Goal: Find specific page/section: Find specific page/section

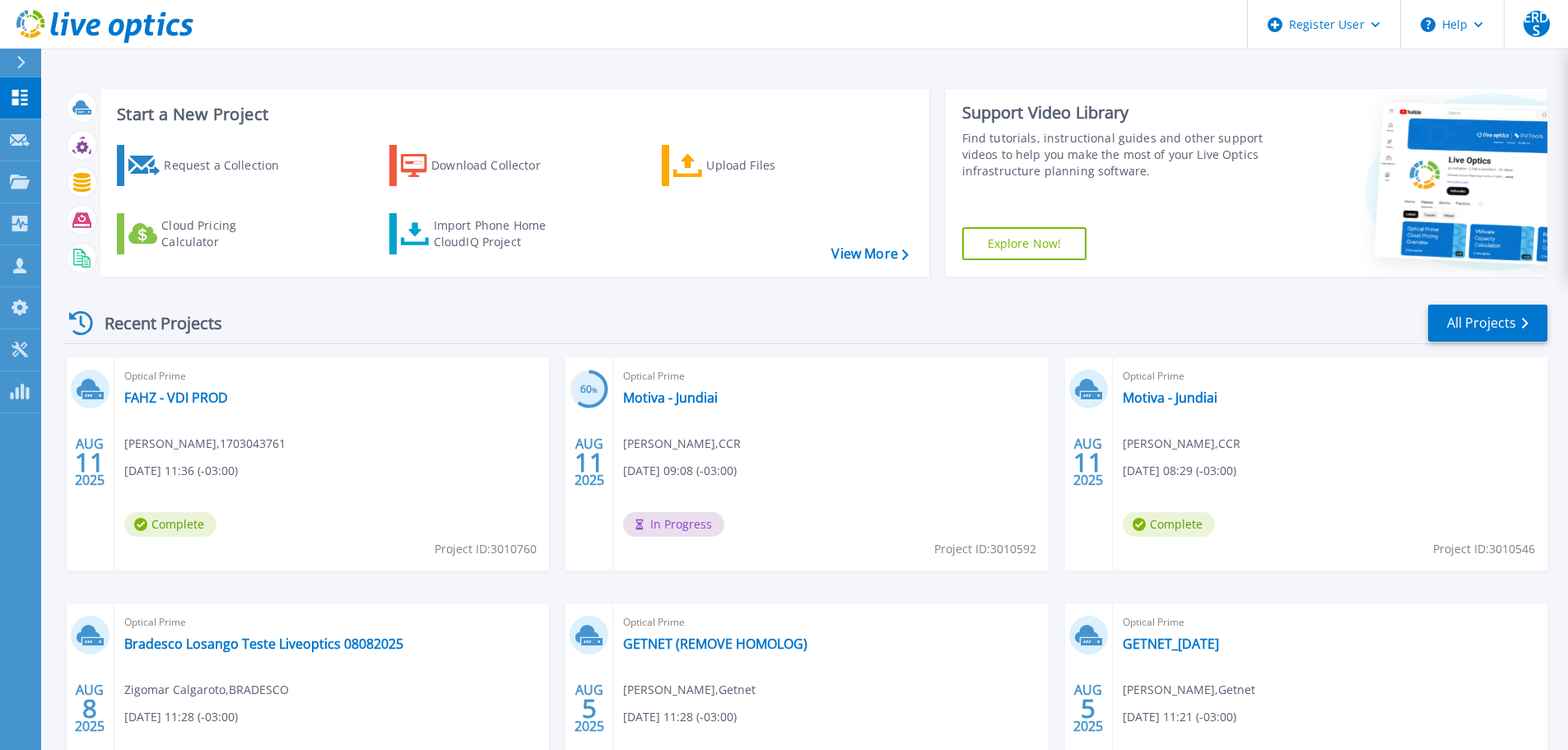
scroll to position [162, 0]
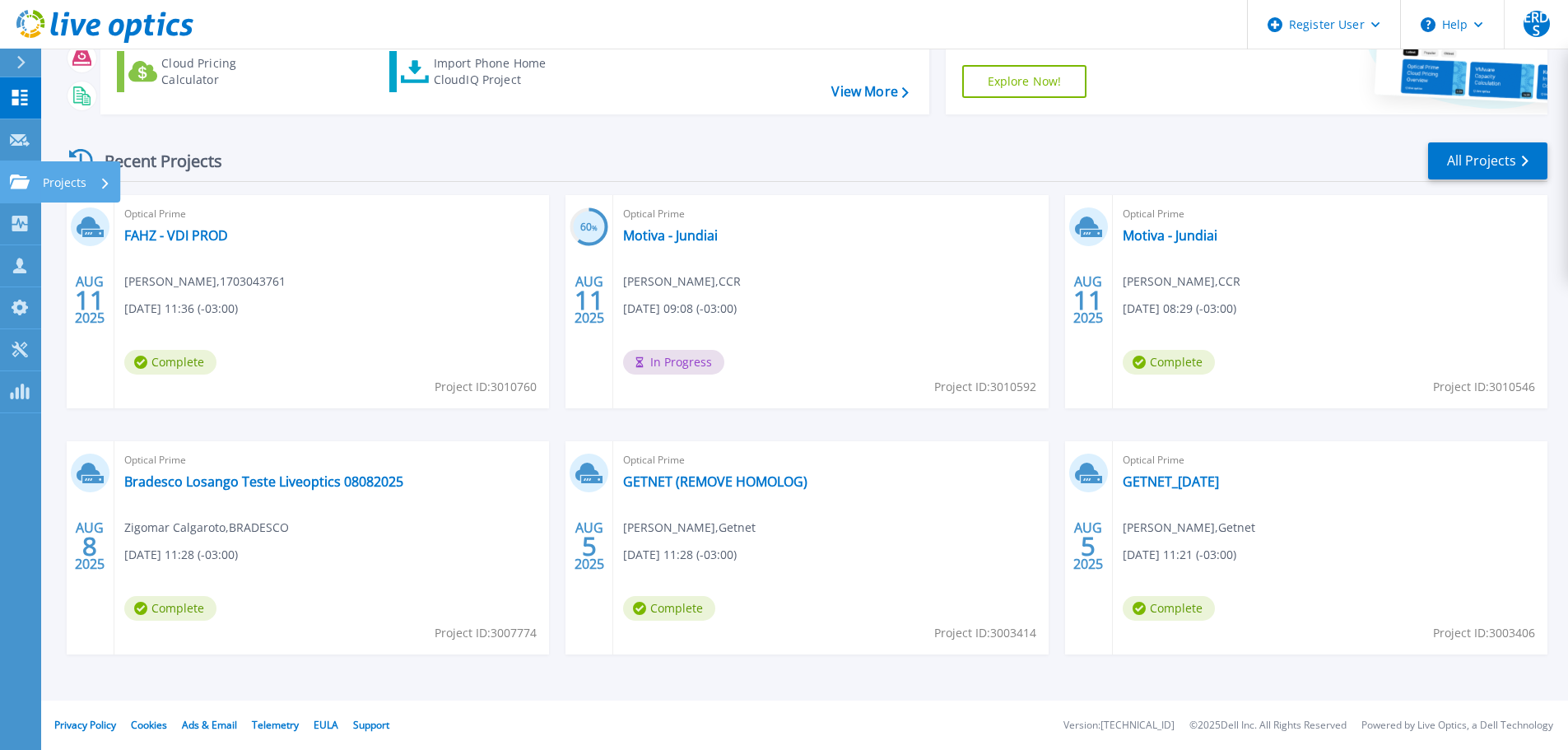
click at [17, 182] on icon at bounding box center [19, 182] width 20 height 14
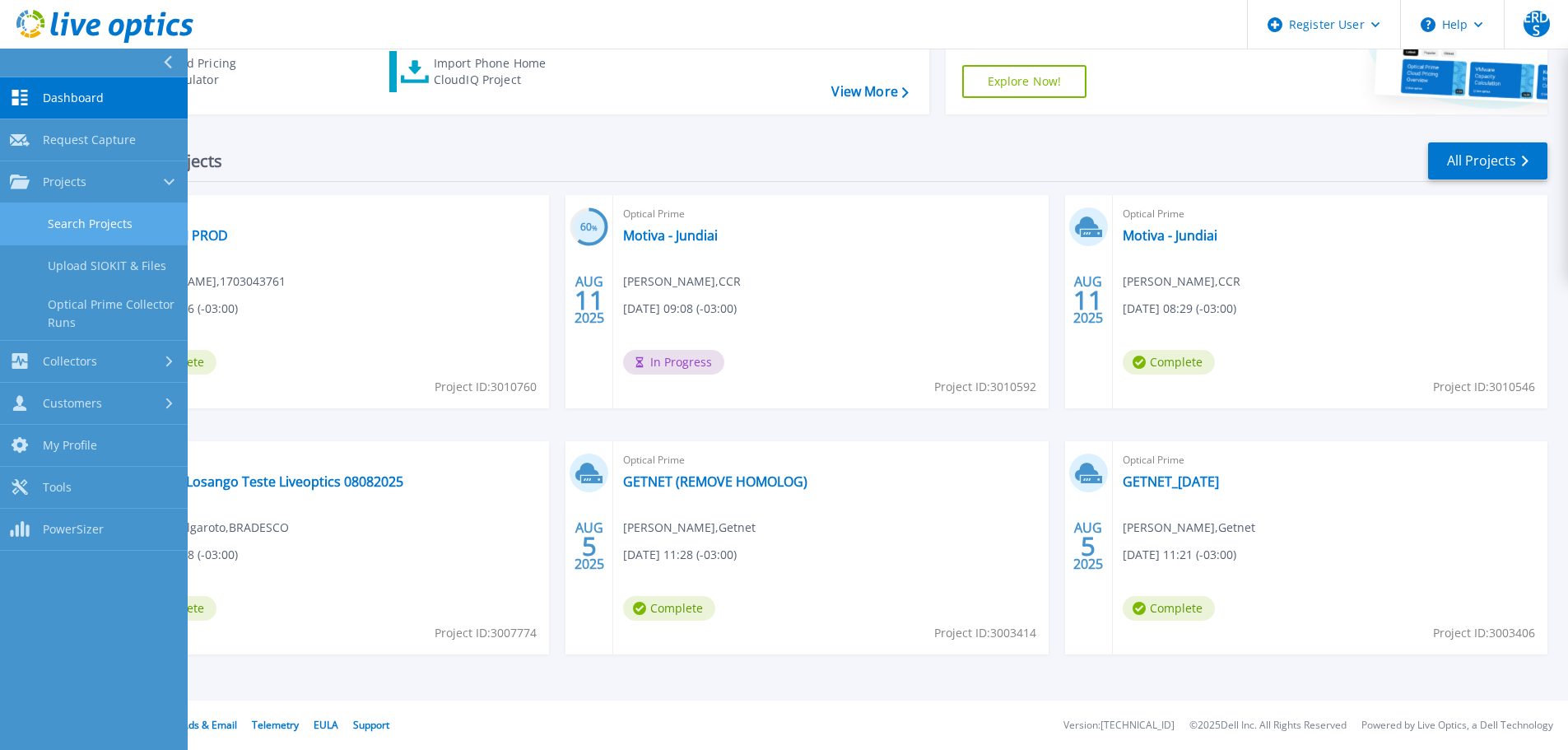
click at [61, 222] on link "Search Projects" at bounding box center [94, 225] width 188 height 42
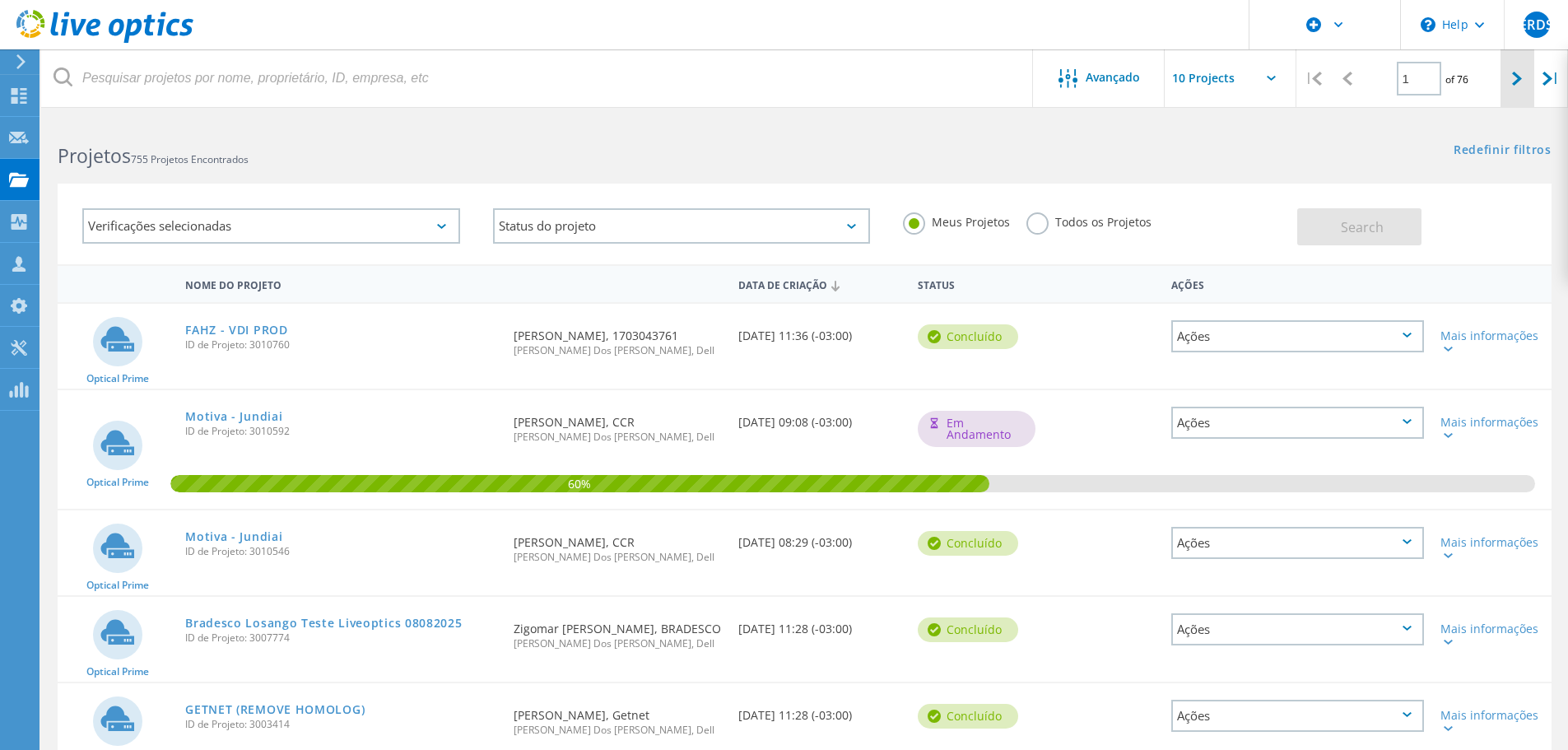
click at [1514, 71] on lo-svg-helper at bounding box center [1517, 78] width 10 height 14
type input "2"
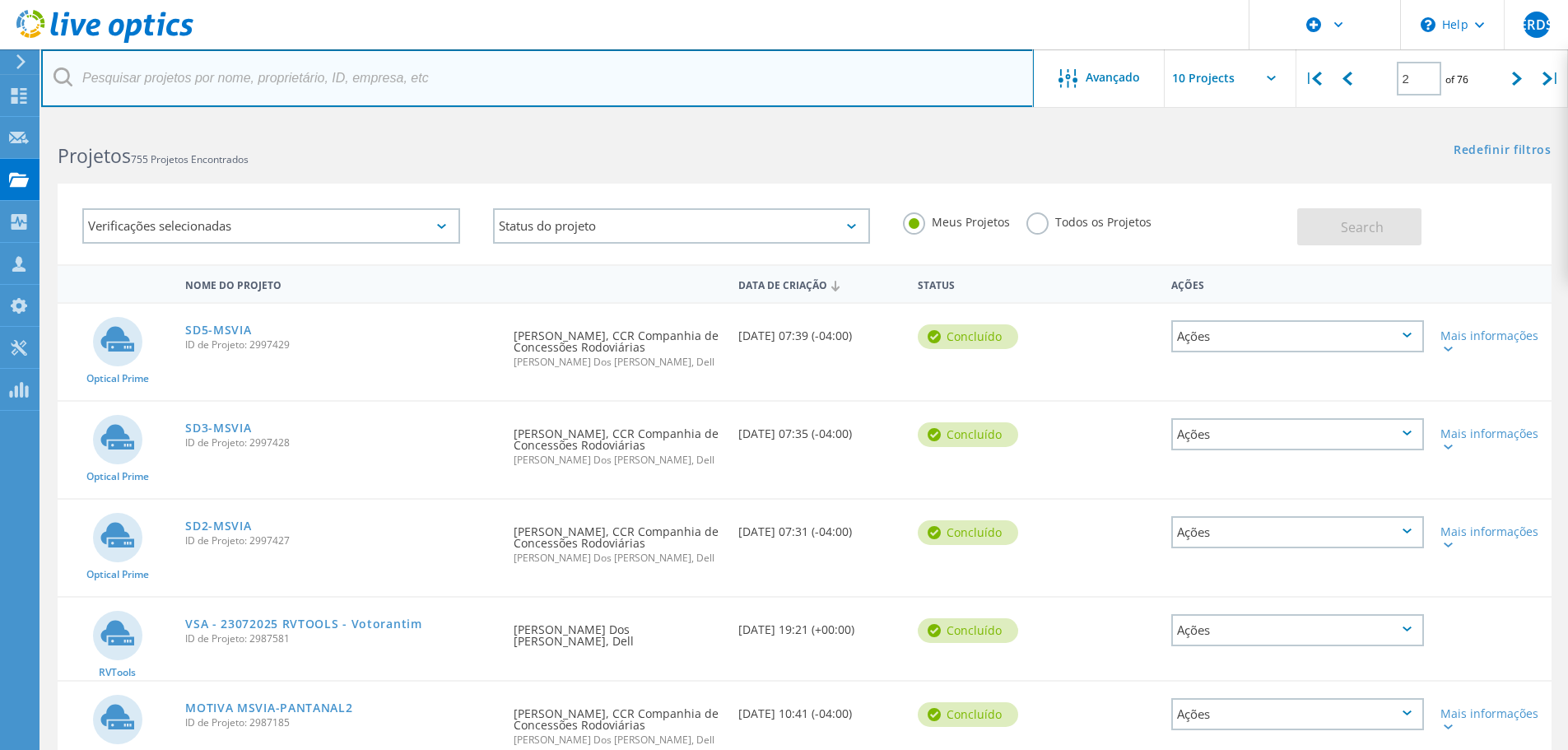
click at [355, 85] on input "text" at bounding box center [538, 78] width 993 height 58
type input "D"
type input "Odontoprev"
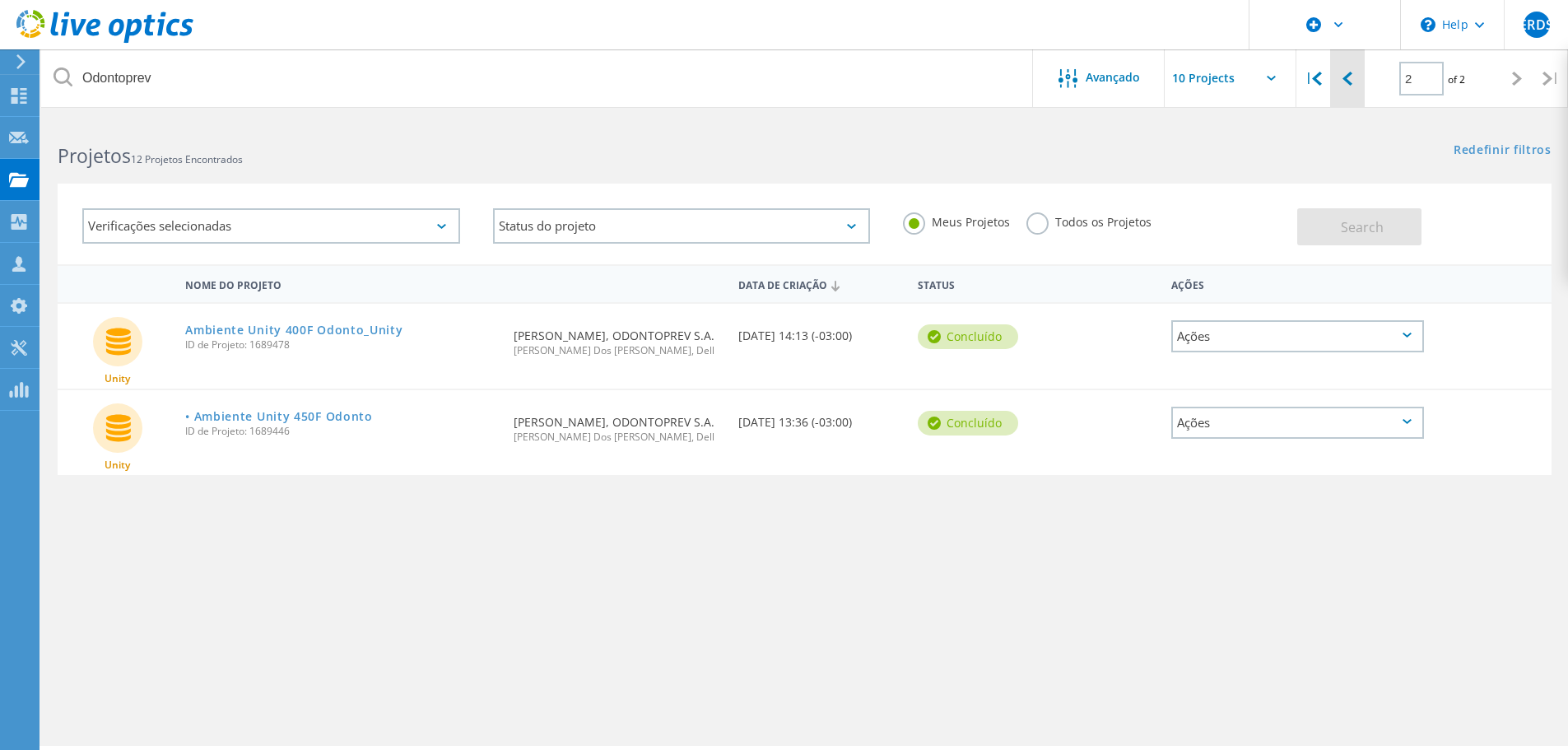
click at [1330, 87] on div at bounding box center [1347, 78] width 33 height 59
type input "1"
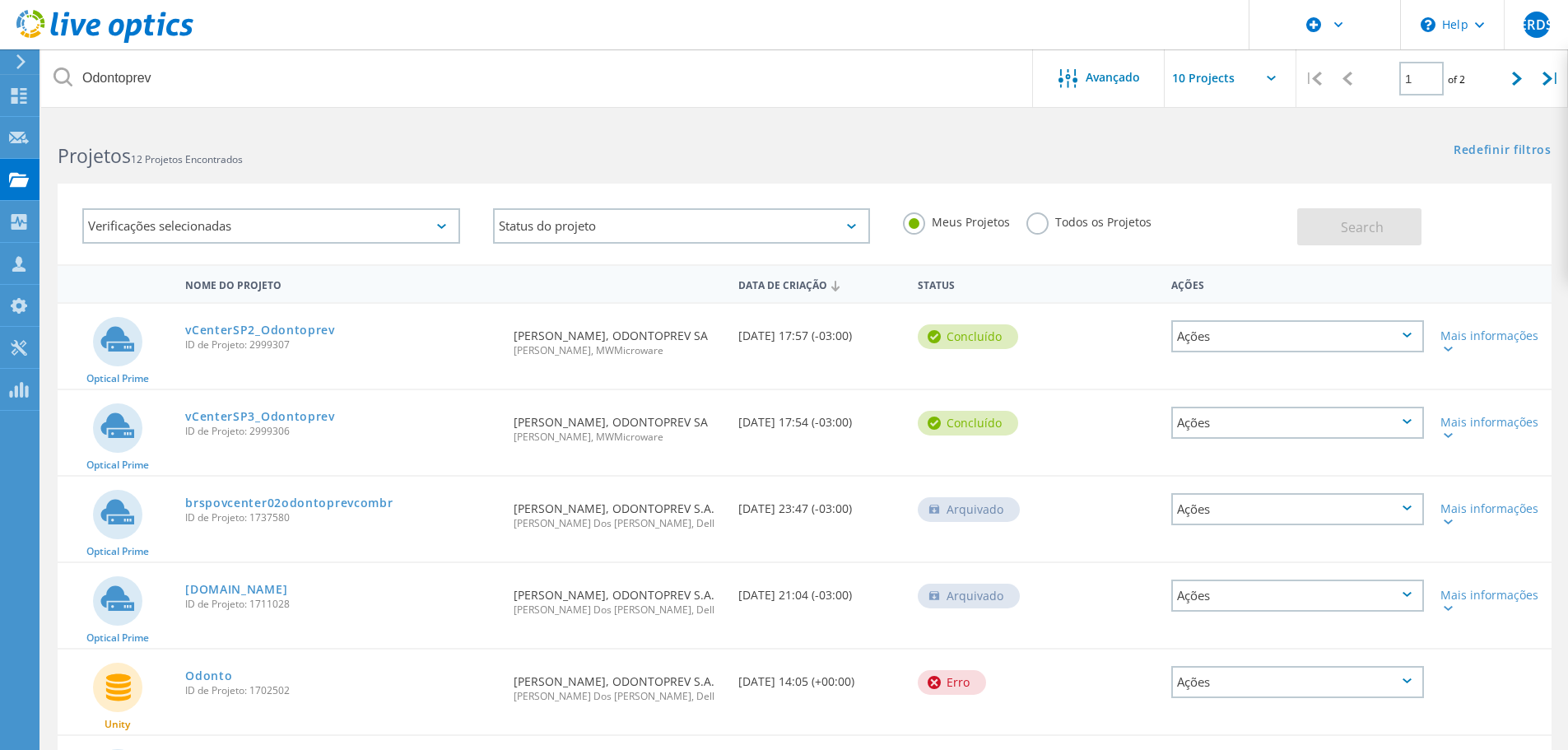
click at [1030, 225] on label "Todos os Projetos" at bounding box center [1089, 220] width 125 height 16
click at [0, 0] on input "Todos os Projetos" at bounding box center [0, 0] width 0 height 0
click at [1339, 222] on button "Search" at bounding box center [1360, 227] width 125 height 37
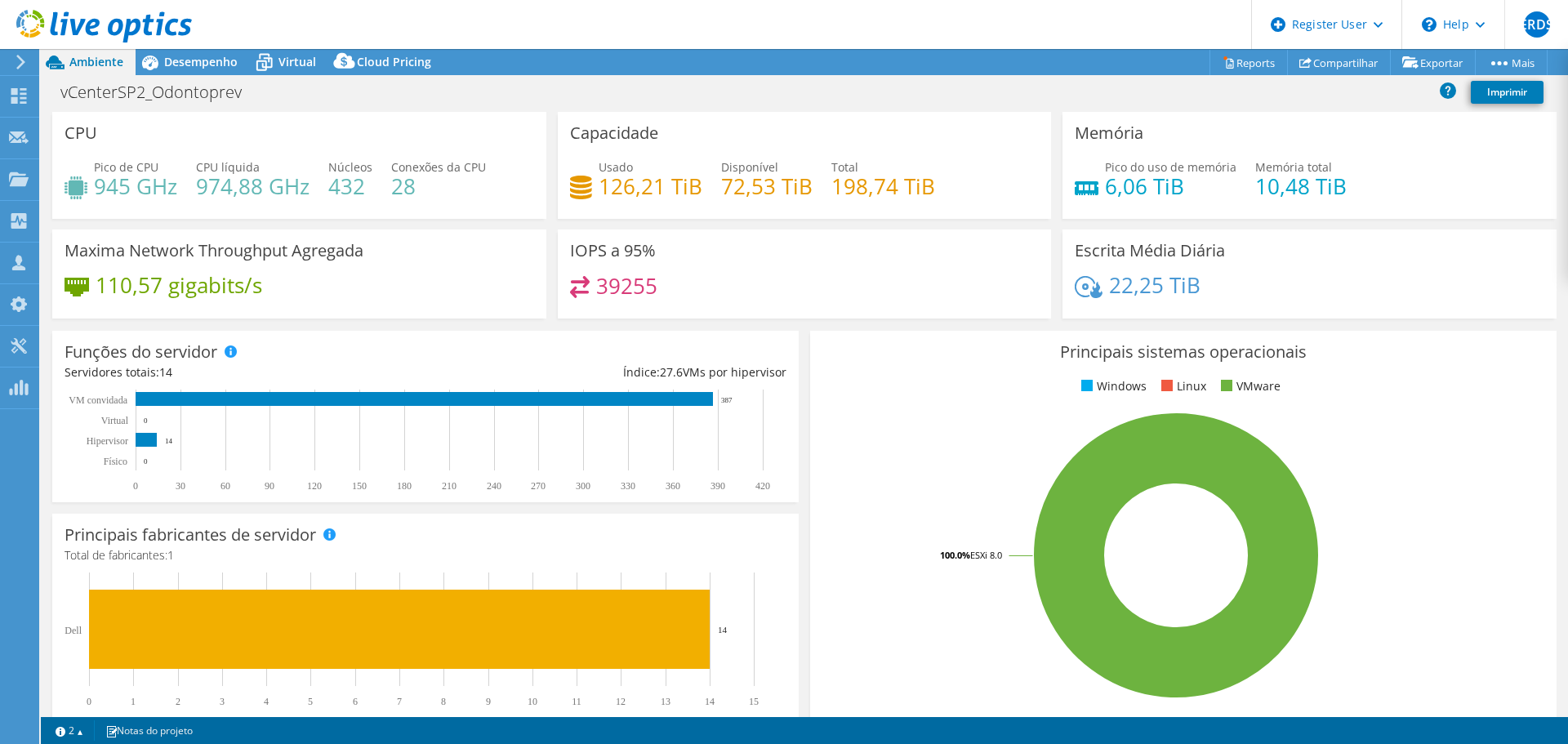
select select "SouthAmerica"
select select "BRL"
click at [280, 62] on span "Virtual" at bounding box center [297, 62] width 37 height 16
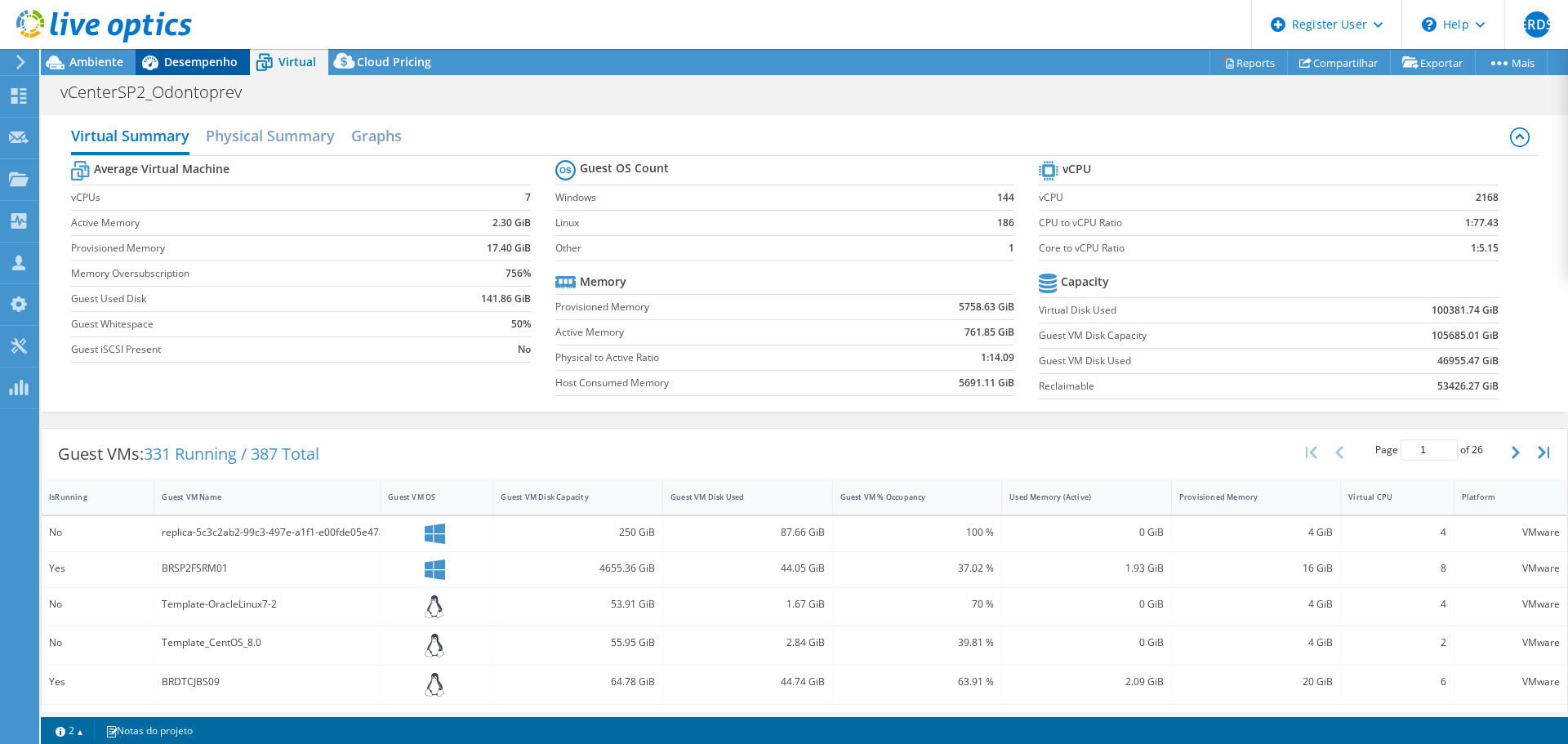
click at [213, 52] on div "Desempenho" at bounding box center [192, 62] width 114 height 26
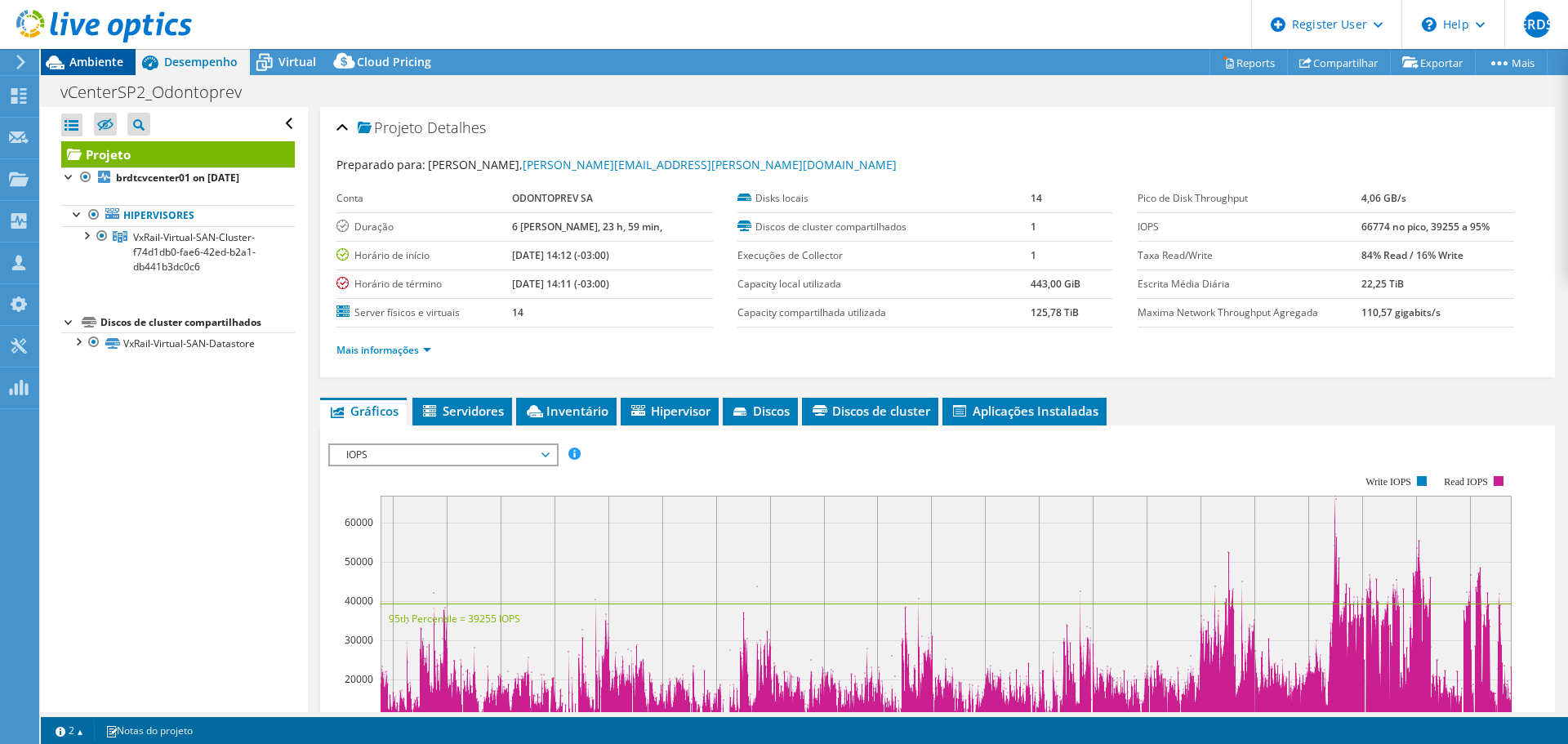
click at [90, 68] on span "Ambiente" at bounding box center [97, 62] width 54 height 16
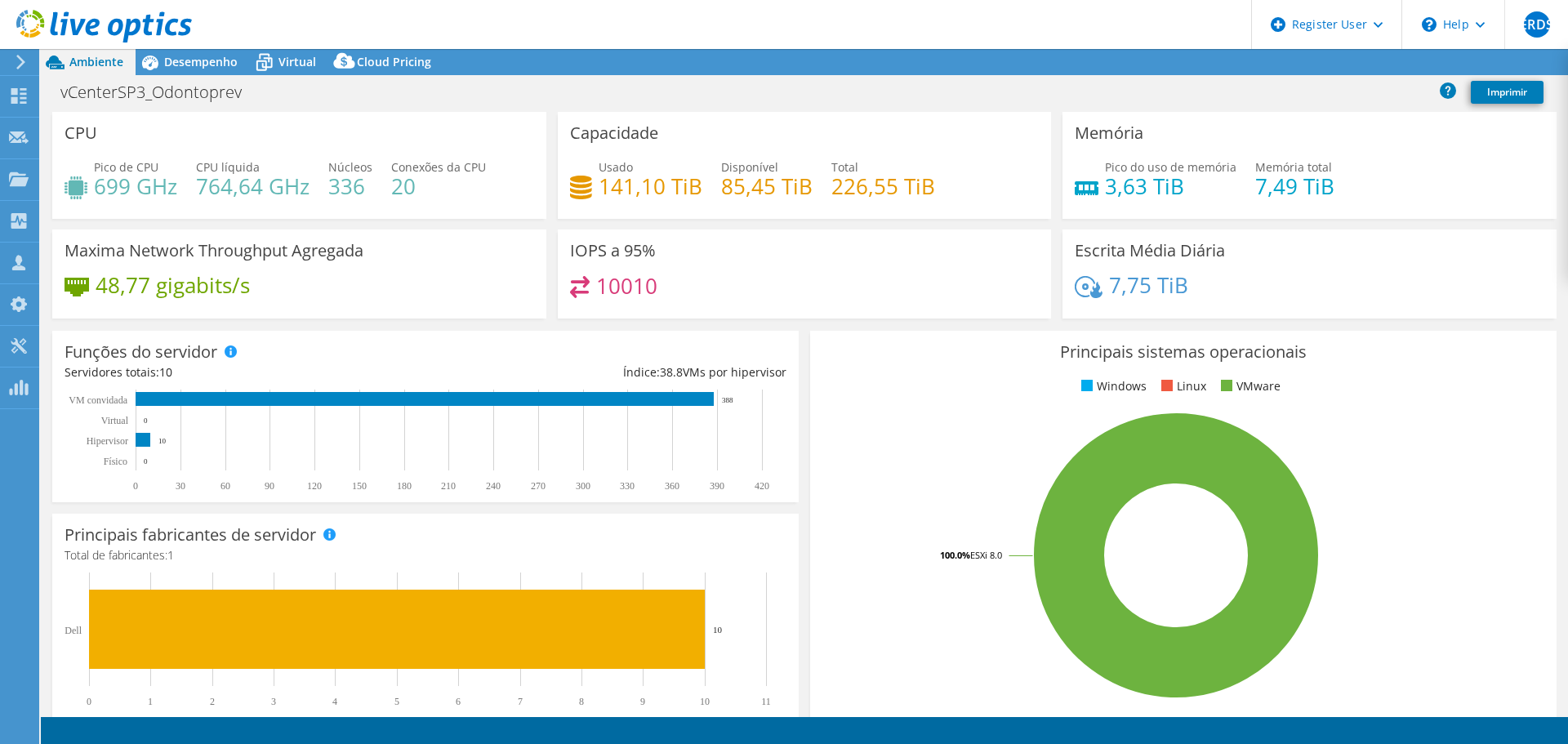
select select "USD"
click at [310, 53] on div "Virtual" at bounding box center [289, 62] width 78 height 26
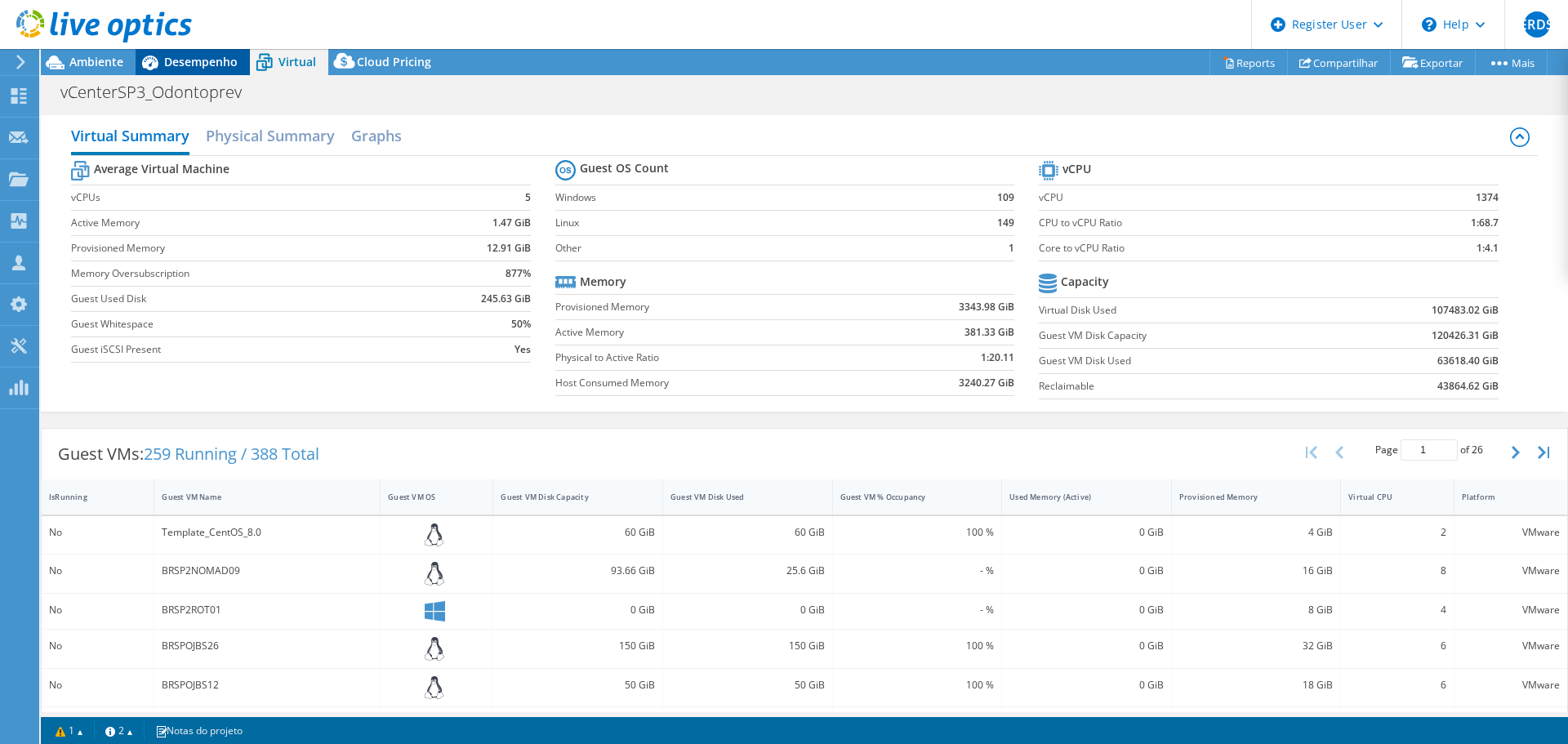
click at [225, 62] on span "Desempenho" at bounding box center [201, 62] width 73 height 16
